Goal: Task Accomplishment & Management: Complete application form

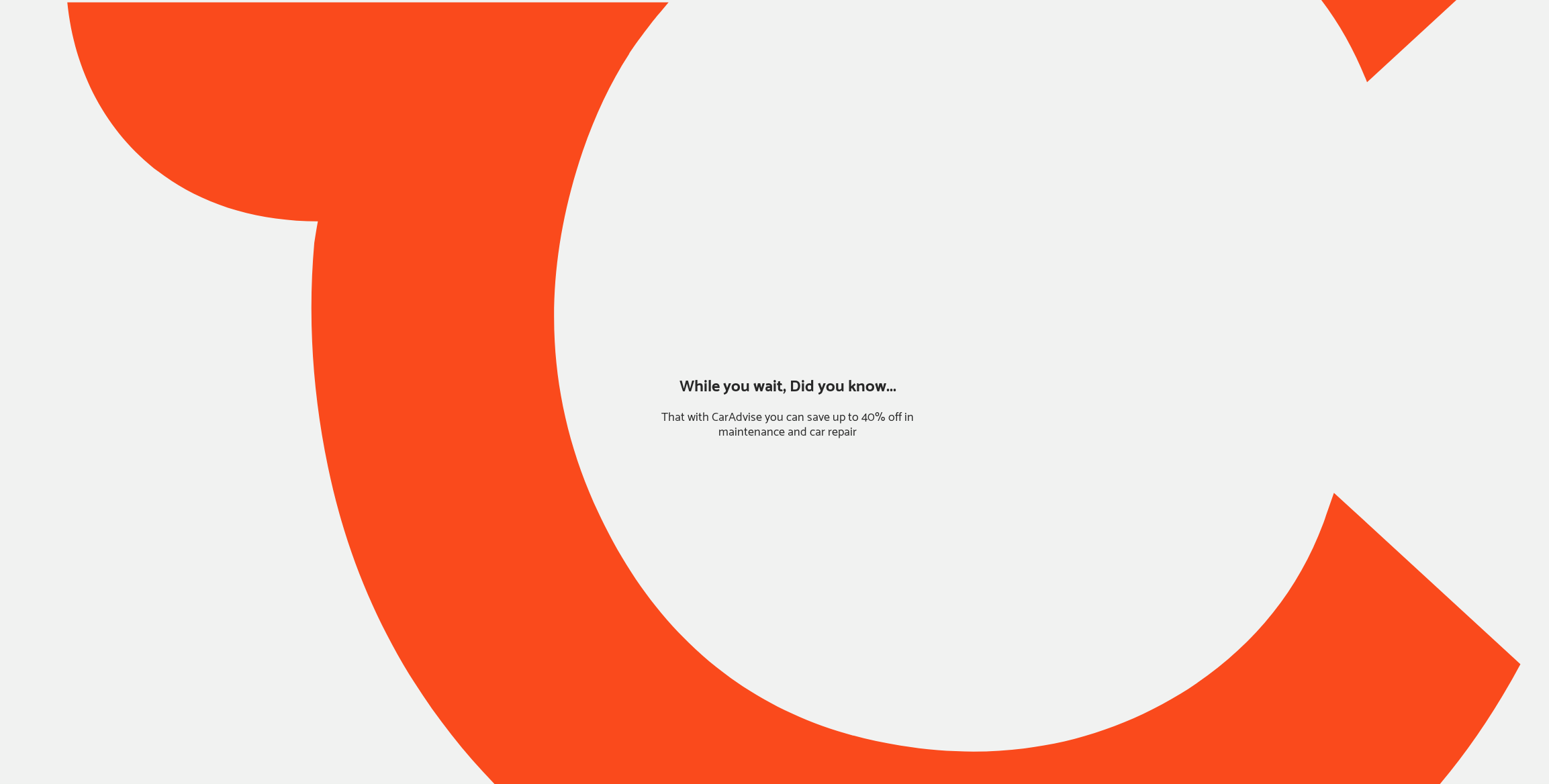
type input "*****"
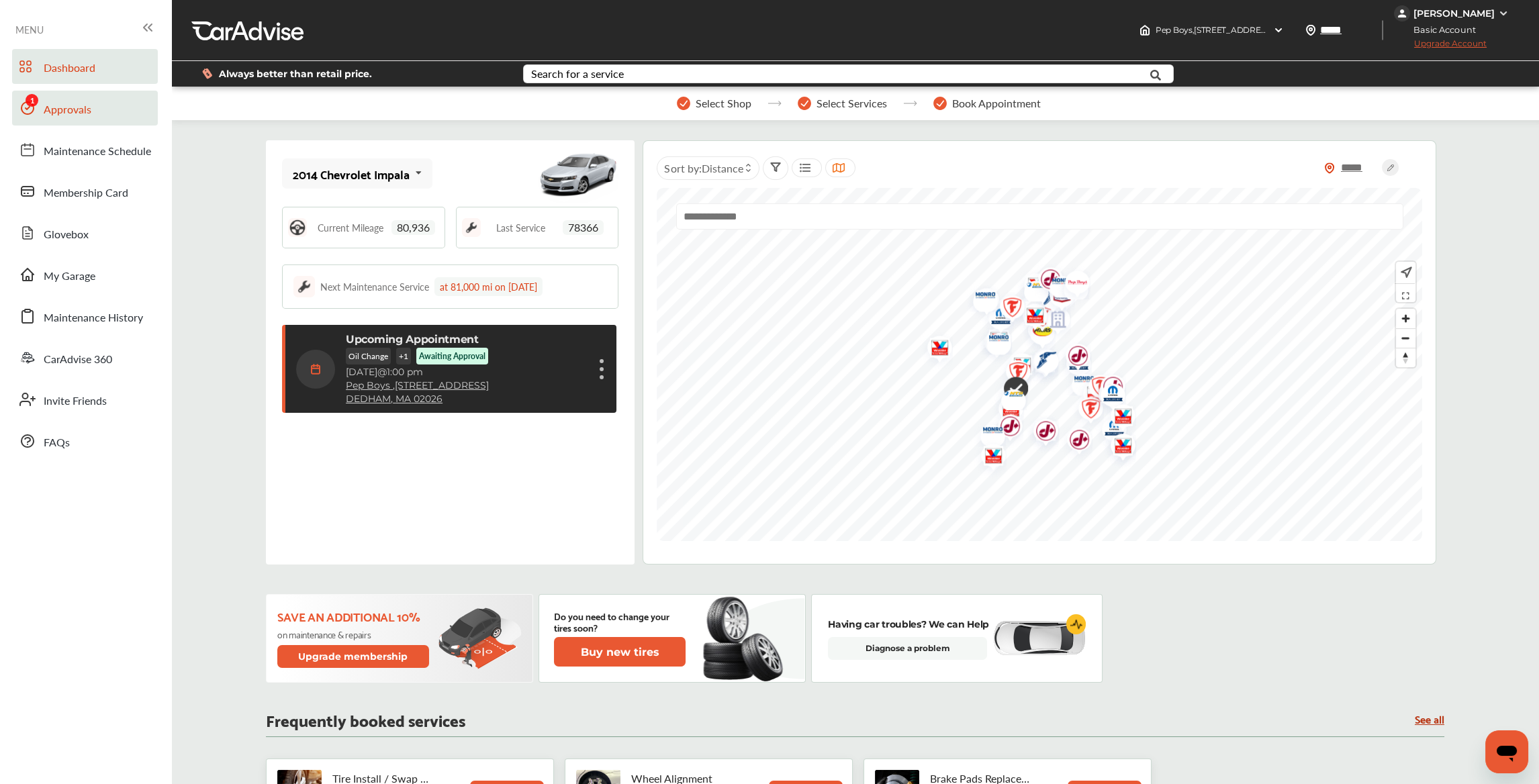
click at [70, 111] on span "Approvals" at bounding box center [67, 110] width 48 height 17
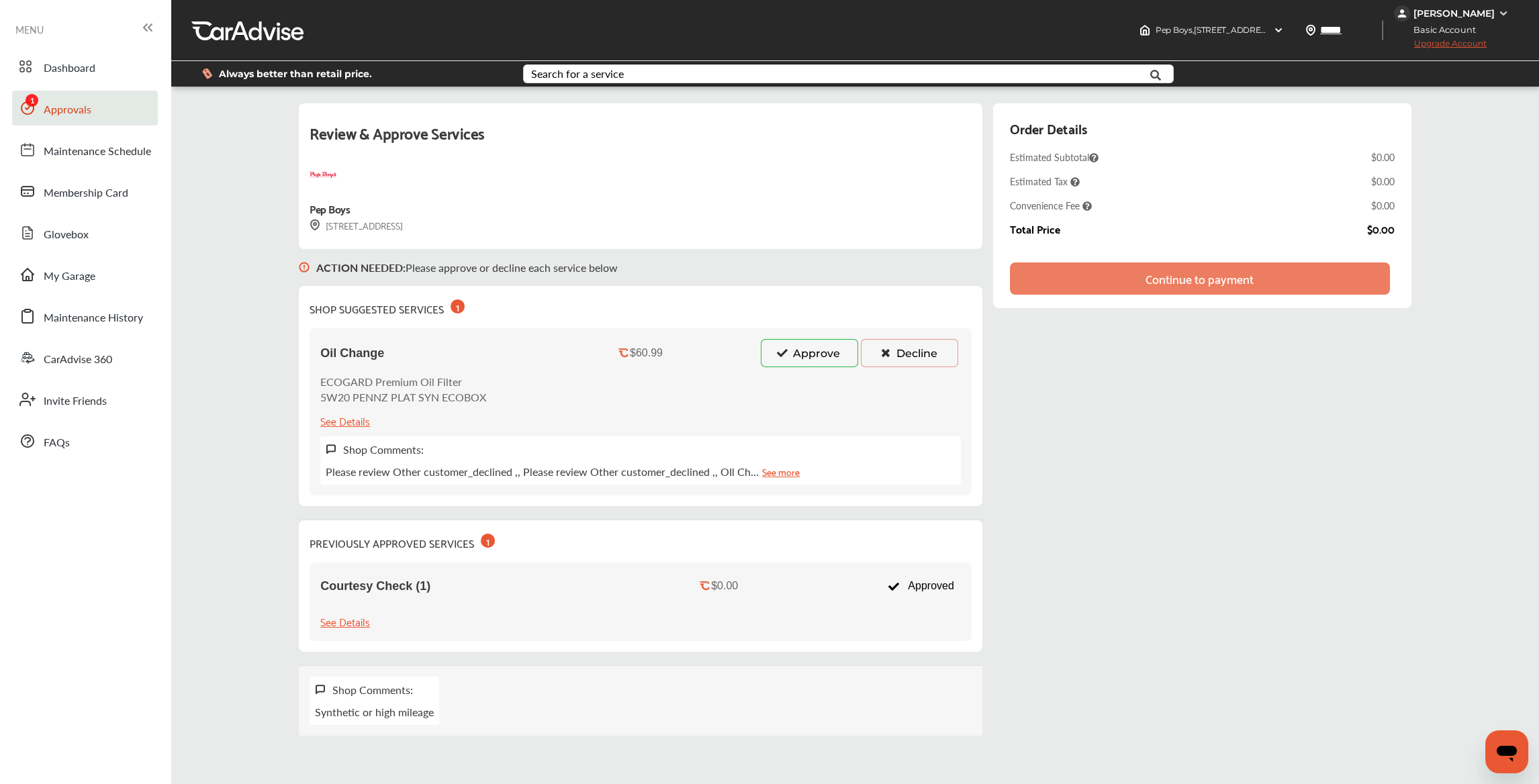
click at [796, 361] on button "Approve" at bounding box center [809, 353] width 97 height 28
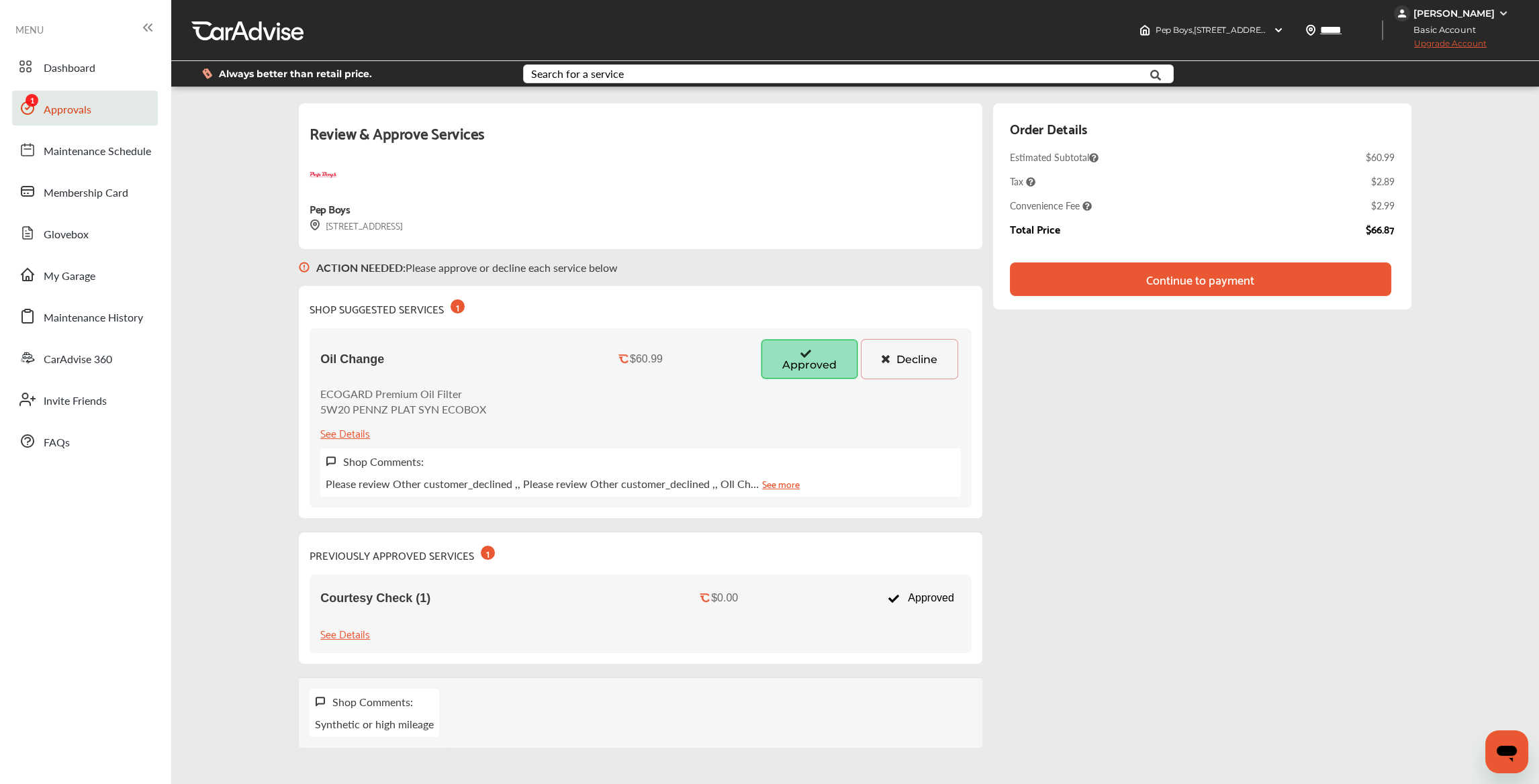
click at [1072, 278] on div "Continue to payment" at bounding box center [1200, 279] width 381 height 33
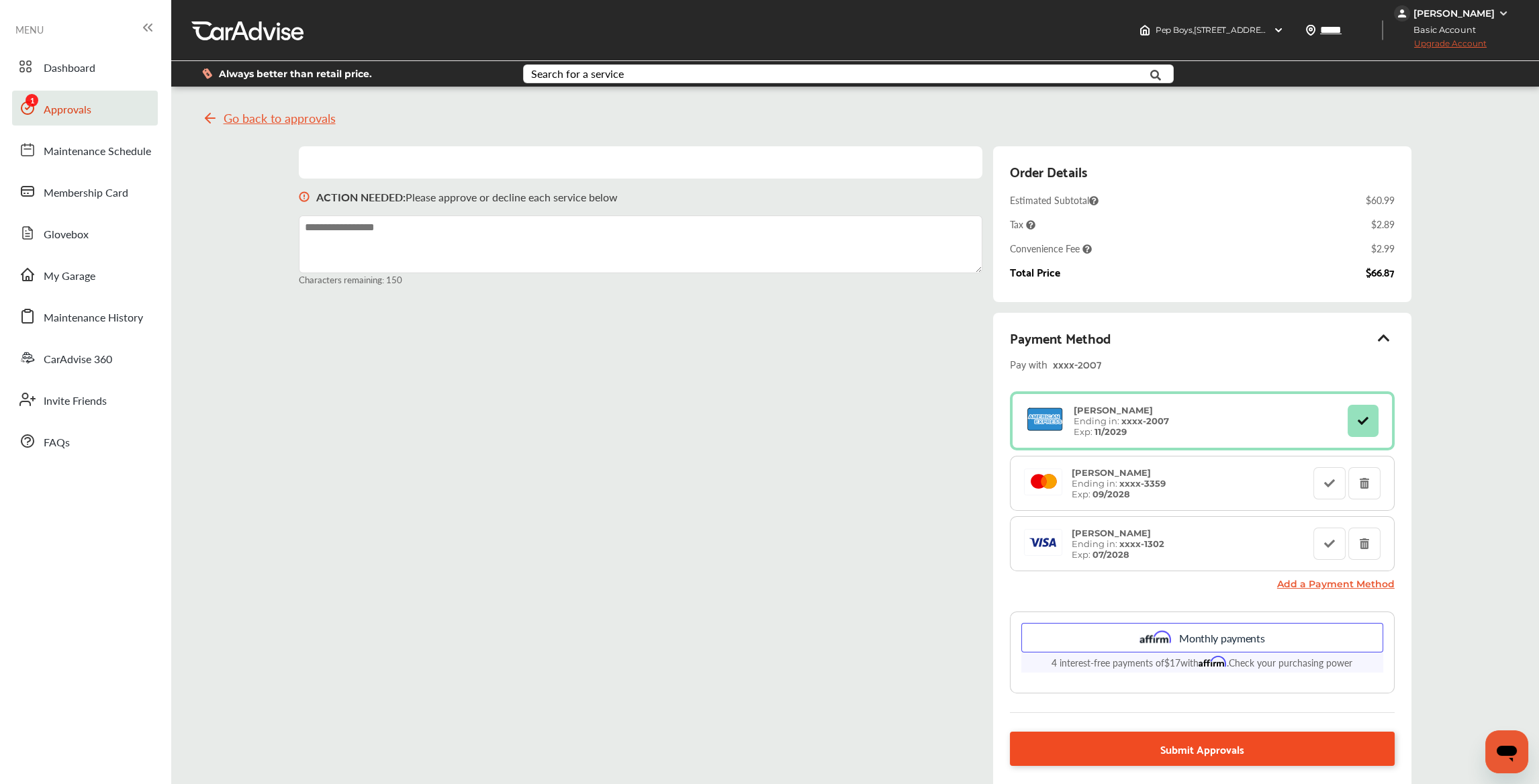
click at [1248, 752] on link "Submit Approvals" at bounding box center [1202, 748] width 385 height 34
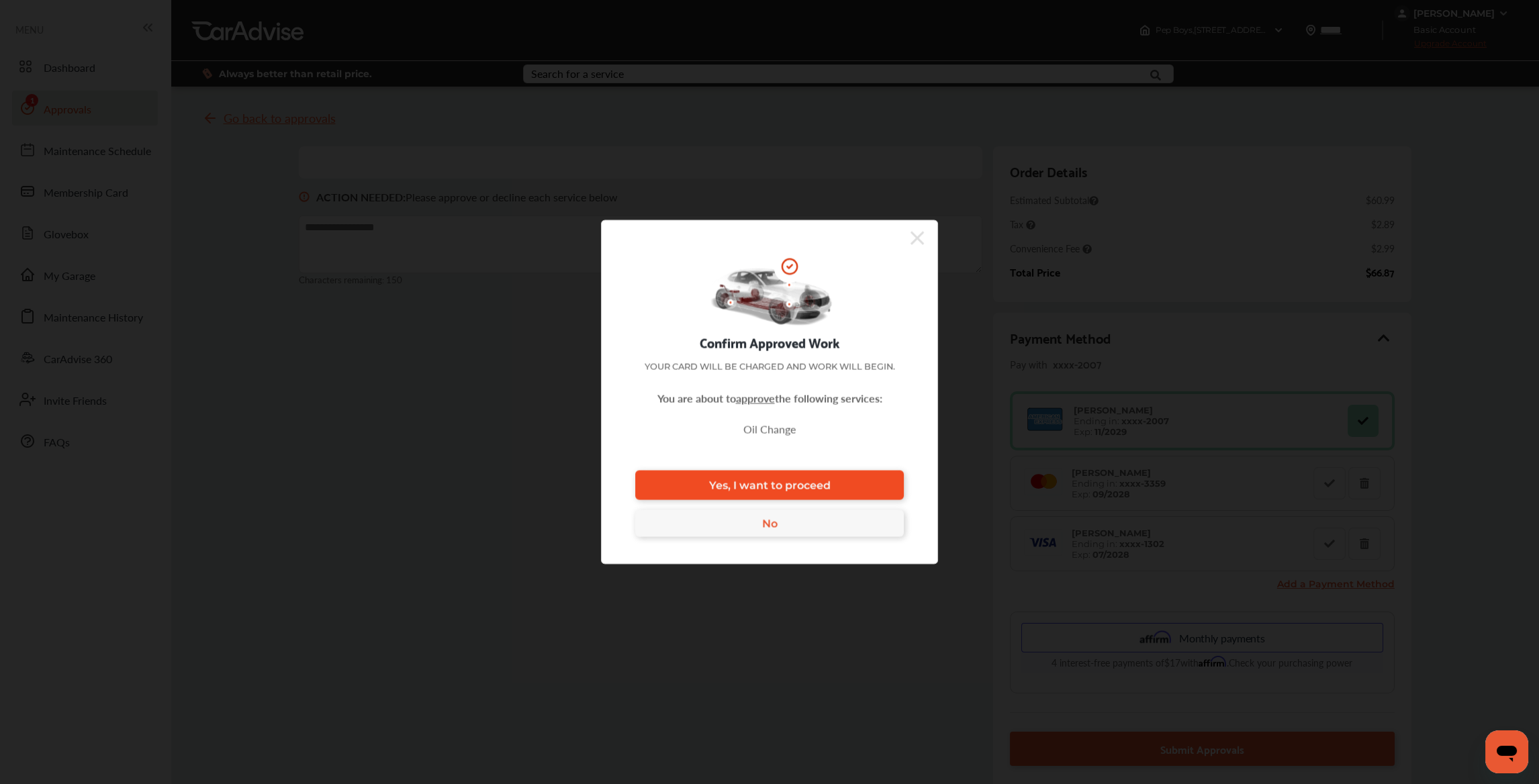
click at [854, 488] on link "Yes, I want to proceed" at bounding box center [769, 485] width 268 height 29
